Goal: Task Accomplishment & Management: Manage account settings

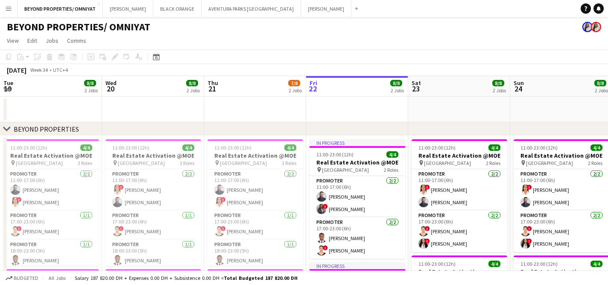
scroll to position [0, 204]
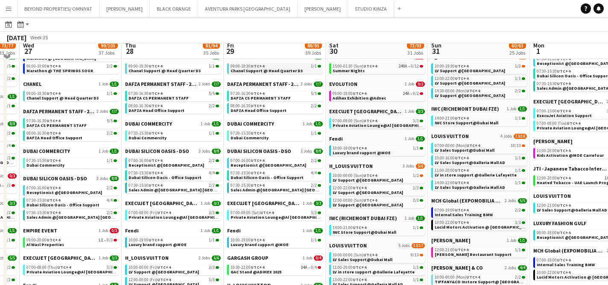
scroll to position [232, 0]
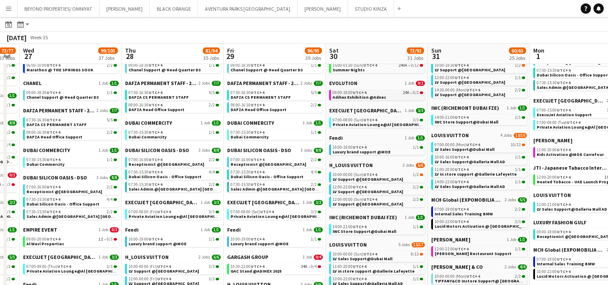
click at [363, 95] on span "Adihex Exhibition @Adnec" at bounding box center [359, 97] width 53 height 6
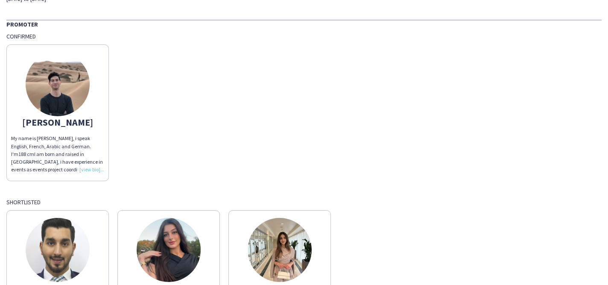
scroll to position [73, 0]
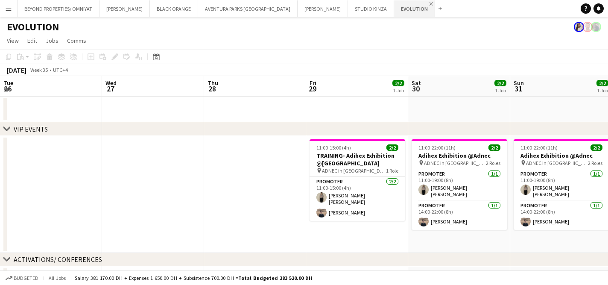
scroll to position [0, 294]
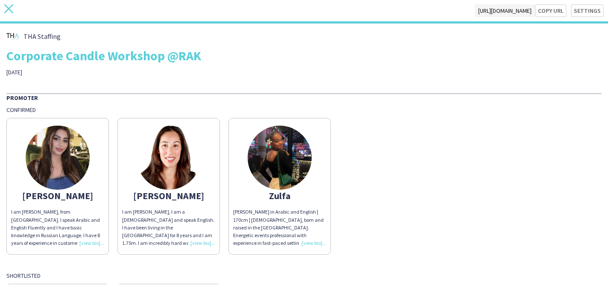
click at [10, 9] on icon "close" at bounding box center [8, 8] width 9 height 9
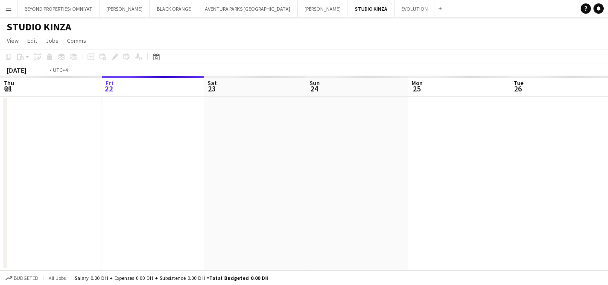
scroll to position [0, 294]
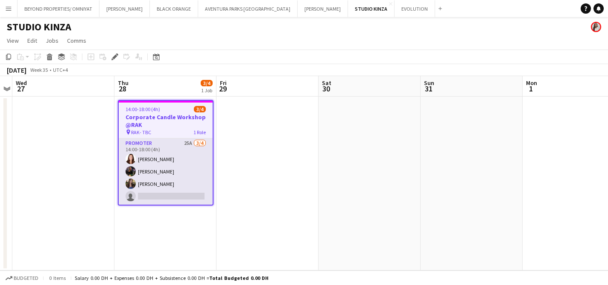
click at [173, 151] on app-card-role "Promoter 25A 3/4 14:00-18:00 (4h) Natasha Faux Zulfa Hussain Hagar Maher single…" at bounding box center [166, 171] width 94 height 66
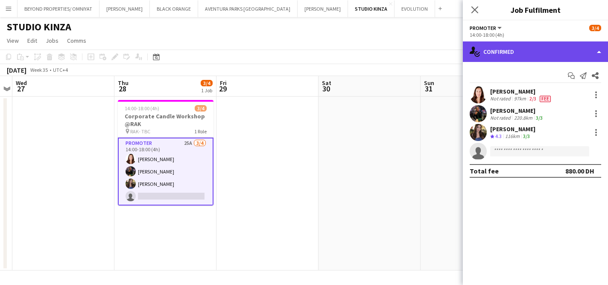
click at [506, 49] on div "single-neutral-actions-check-2 Confirmed" at bounding box center [535, 51] width 145 height 20
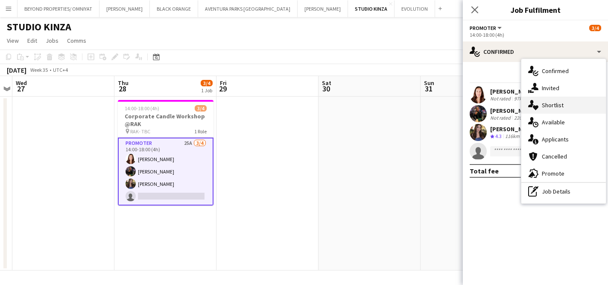
click at [550, 101] on div "single-neutral-actions-heart Shortlist" at bounding box center [563, 105] width 85 height 17
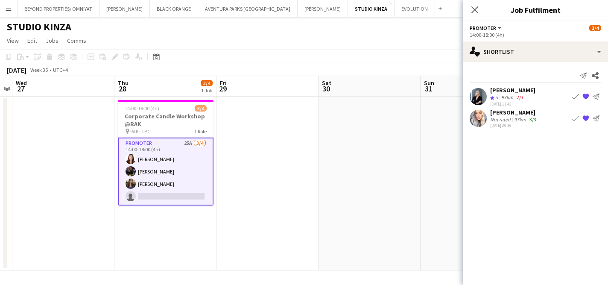
click at [507, 117] on div "Not rated" at bounding box center [501, 119] width 22 height 6
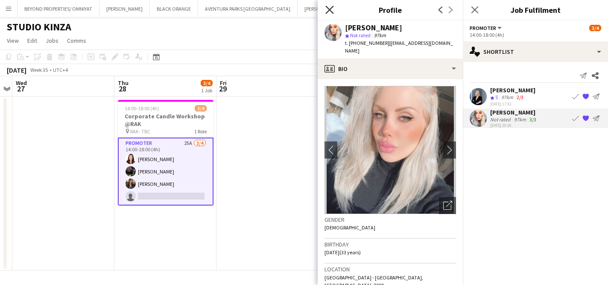
click at [330, 9] on icon at bounding box center [329, 10] width 8 height 8
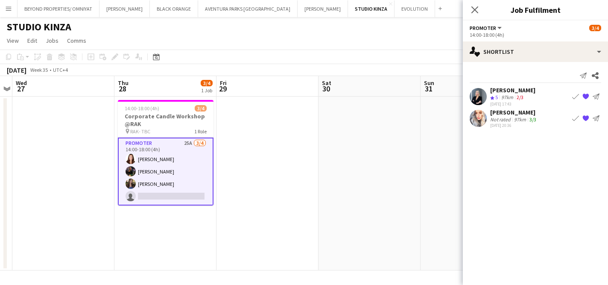
click at [161, 187] on app-card-role "Promoter 25A 3/4 14:00-18:00 (4h) Natasha Faux Zulfa Hussain Hagar Maher single…" at bounding box center [166, 171] width 96 height 68
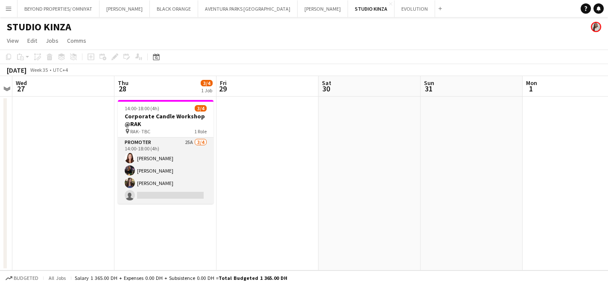
click at [161, 189] on app-card-role "Promoter 25A 3/4 14:00-18:00 (4h) Natasha Faux Zulfa Hussain Hagar Maher single…" at bounding box center [166, 170] width 96 height 66
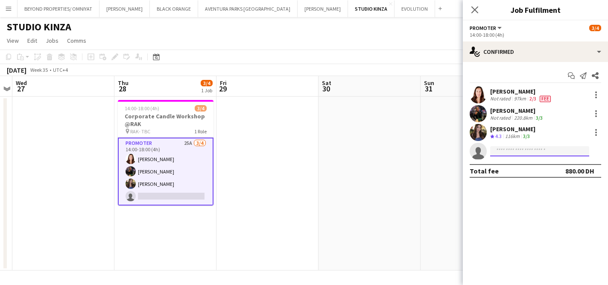
click at [511, 150] on input at bounding box center [539, 151] width 99 height 10
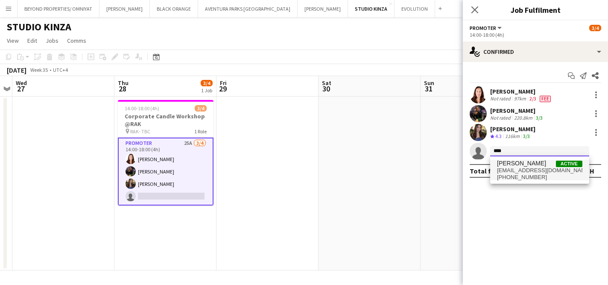
type input "****"
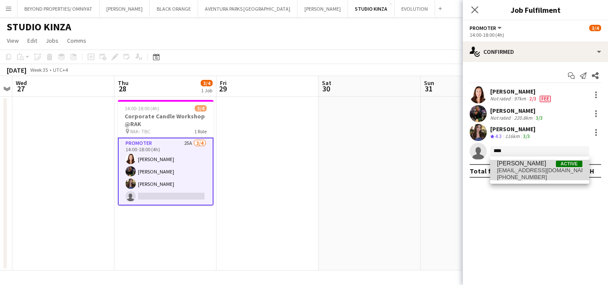
click at [538, 168] on span "zoulikhagtz@gmail.com" at bounding box center [539, 170] width 85 height 7
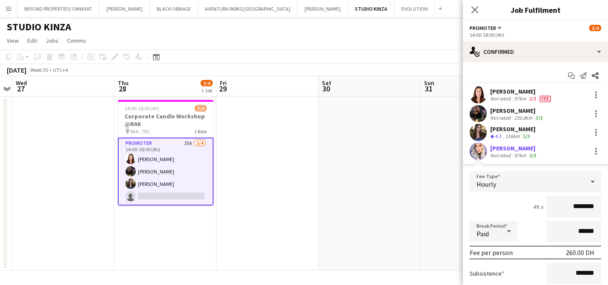
scroll to position [94, 0]
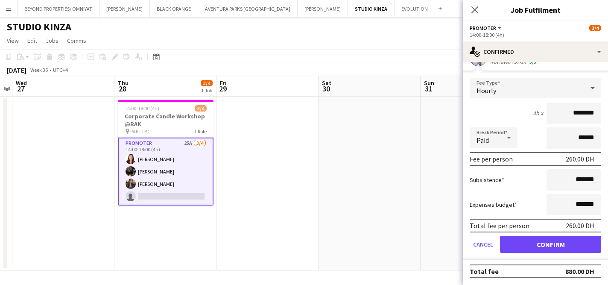
click at [552, 253] on form "Fee Type Hourly 4h x ******** Break Period Paid ****** Fee per person 260.00 DH…" at bounding box center [535, 169] width 145 height 182
click at [552, 244] on button "Confirm" at bounding box center [550, 244] width 101 height 17
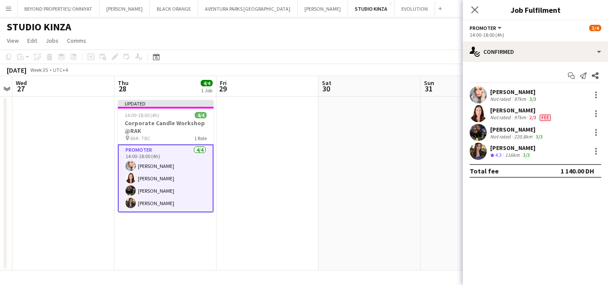
scroll to position [0, 0]
click at [422, 109] on app-date-cell at bounding box center [472, 184] width 102 height 174
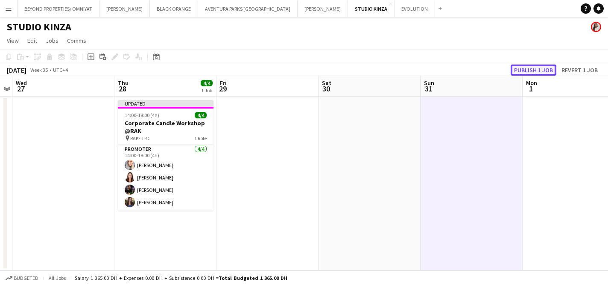
click at [536, 71] on button "Publish 1 job" at bounding box center [534, 69] width 46 height 11
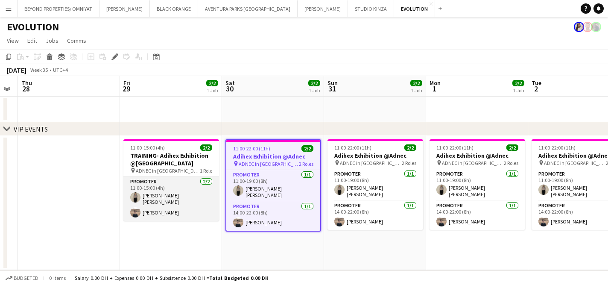
scroll to position [0, 294]
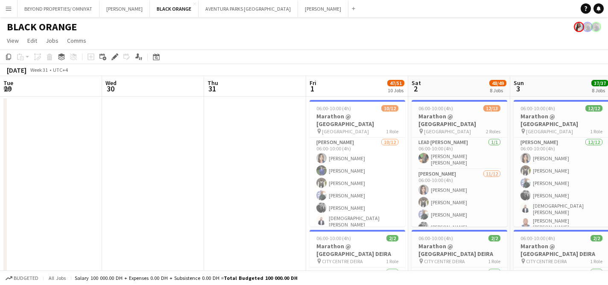
scroll to position [0, 239]
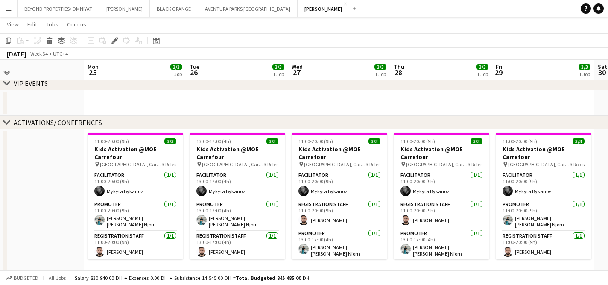
scroll to position [0, 325]
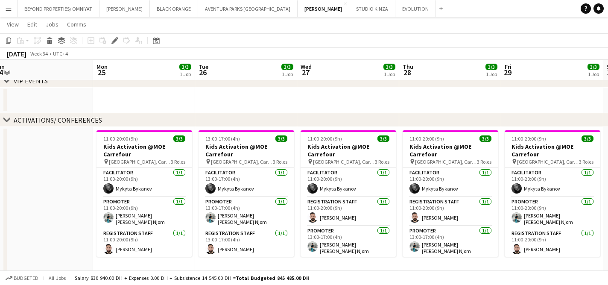
scroll to position [0, 212]
